Goal: Task Accomplishment & Management: Manage account settings

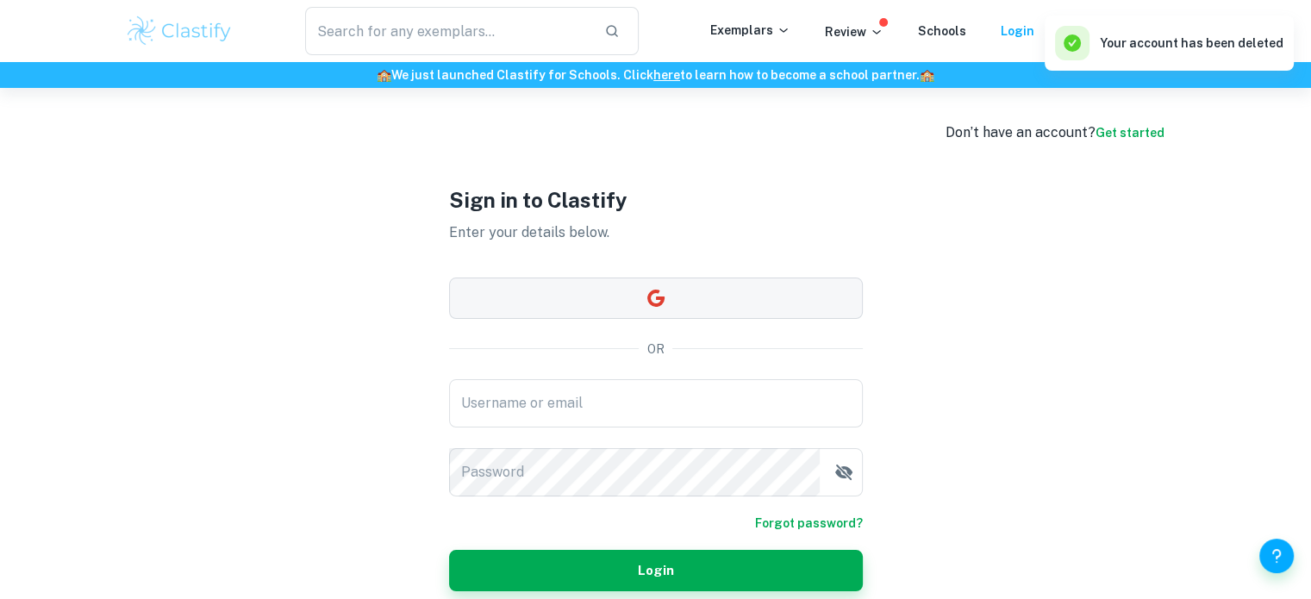
click at [727, 311] on button "button" at bounding box center [656, 298] width 414 height 41
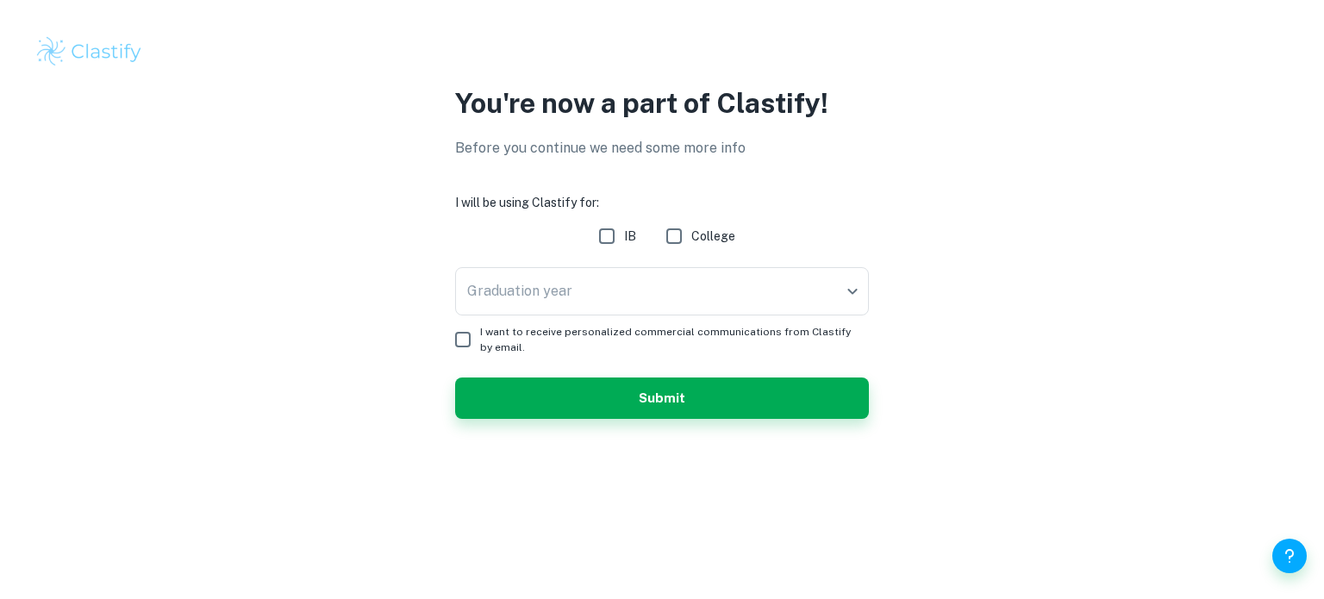
click at [609, 242] on input "IB" at bounding box center [607, 236] width 34 height 34
checkbox input "true"
click at [610, 289] on body "We value your privacy We use cookies to enhance your browsing experience, serve…" at bounding box center [662, 299] width 1324 height 599
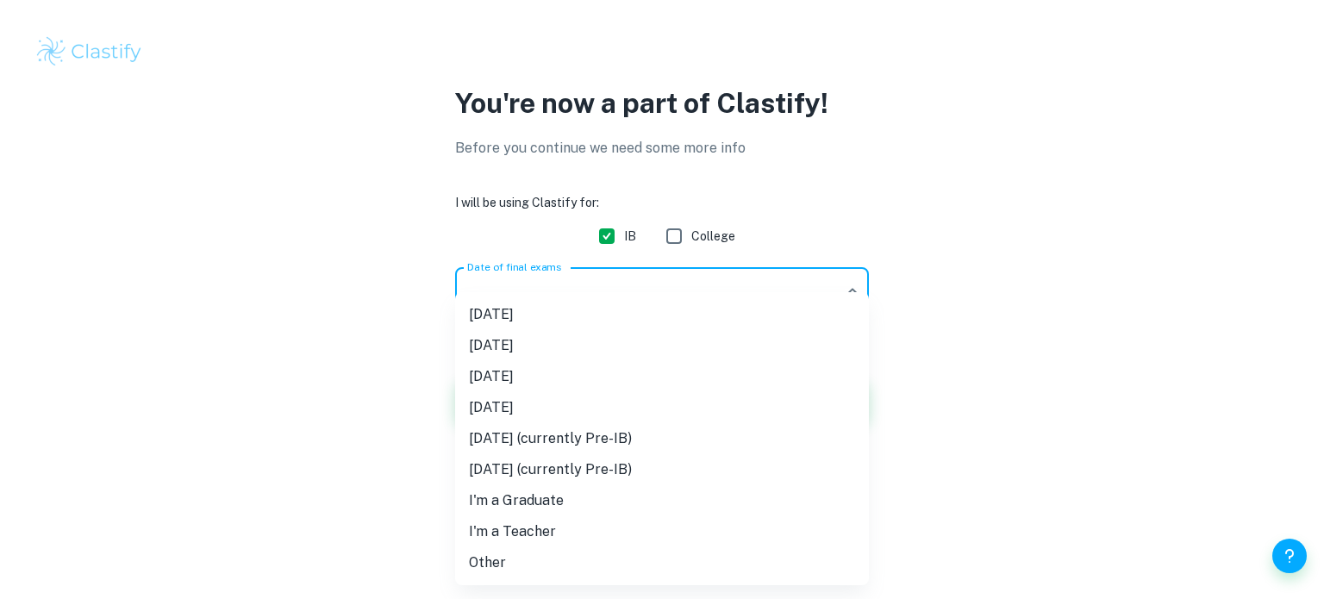
click at [567, 431] on li "[DATE] (currently Pre-IB)" at bounding box center [662, 438] width 414 height 31
type input "M27"
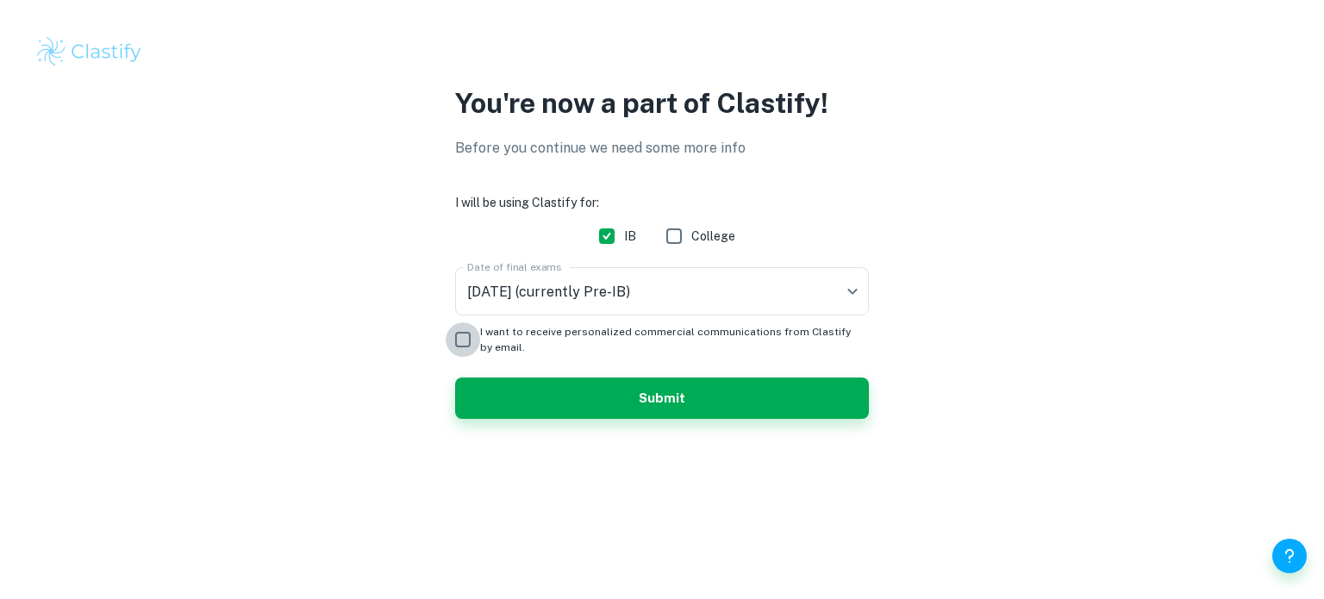
click at [478, 340] on input "I want to receive personalized commercial communications from Clastify by email." at bounding box center [463, 339] width 34 height 34
checkbox input "true"
click at [592, 404] on button "Submit" at bounding box center [662, 398] width 414 height 41
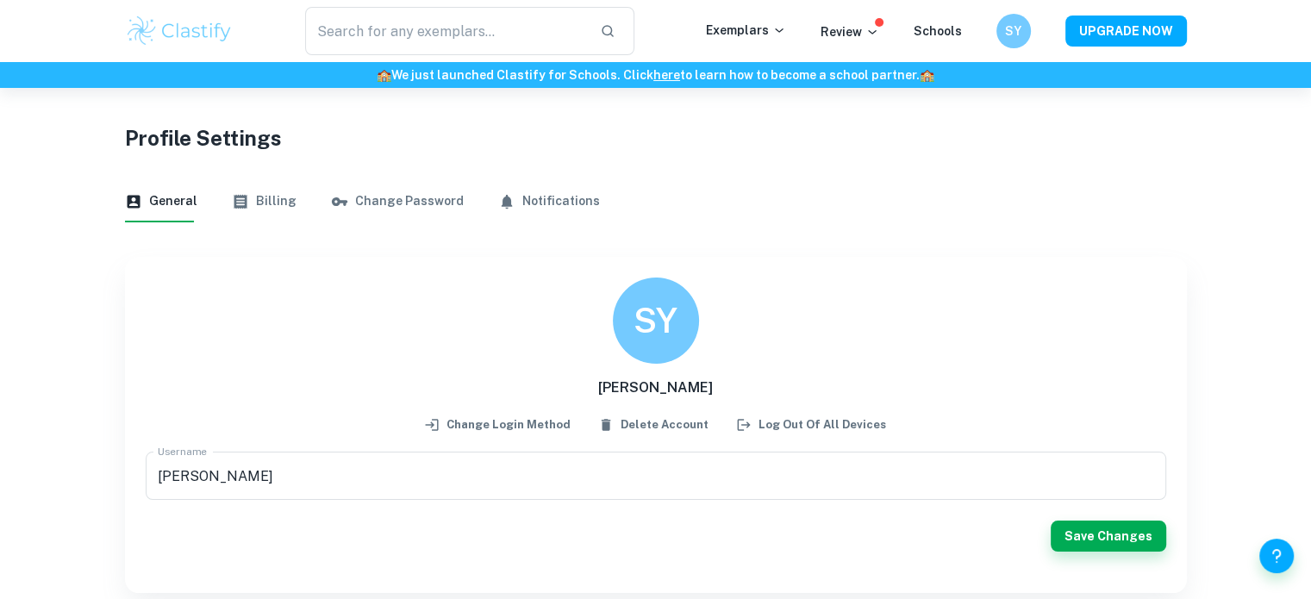
click at [262, 33] on div "​" at bounding box center [469, 31] width 471 height 48
click at [233, 34] on img at bounding box center [179, 31] width 109 height 34
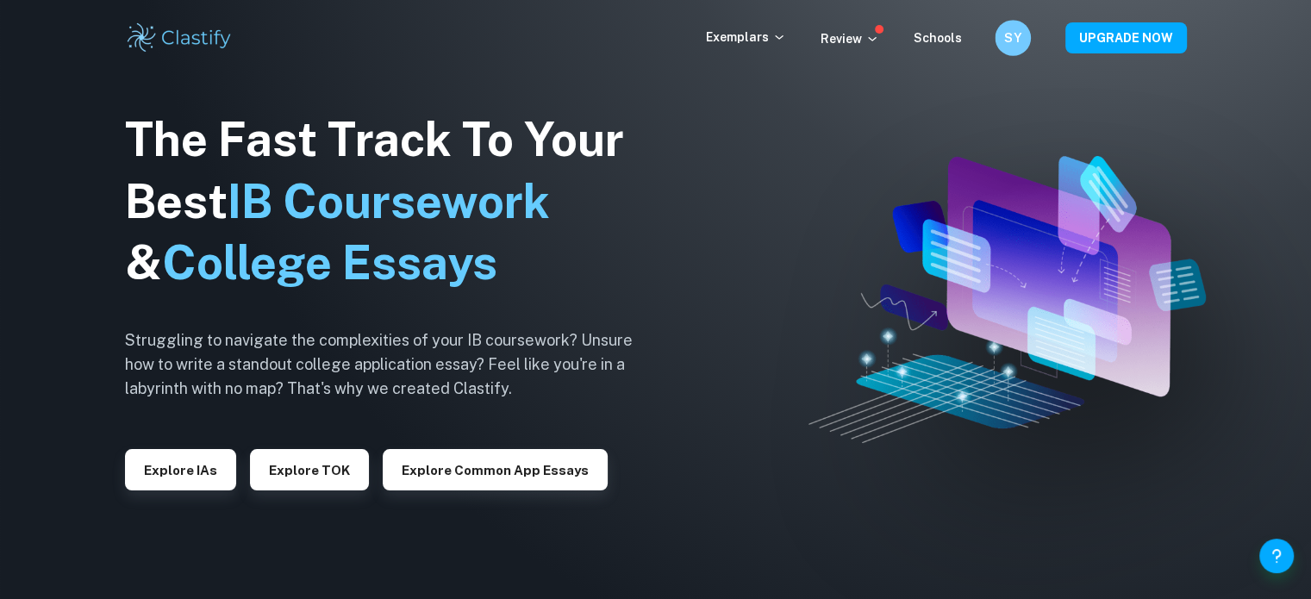
click at [1001, 34] on div "SY" at bounding box center [1013, 38] width 36 height 36
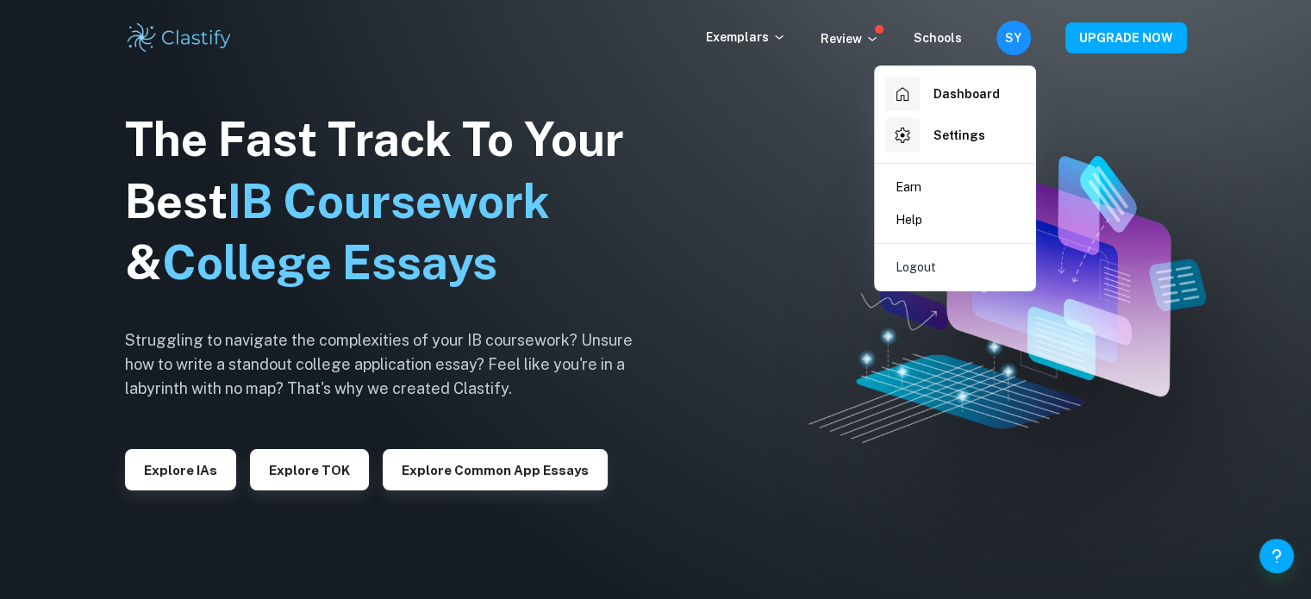
click at [763, 113] on div at bounding box center [655, 299] width 1311 height 599
